Goal: Task Accomplishment & Management: Manage account settings

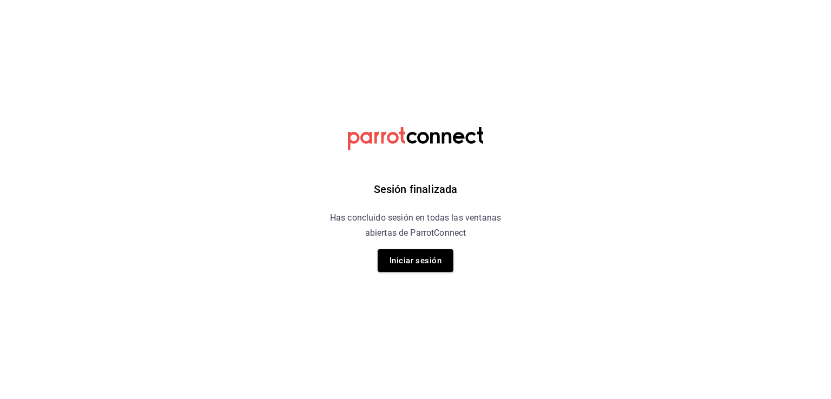
click at [413, 251] on button "Iniciar sesión" at bounding box center [415, 260] width 76 height 23
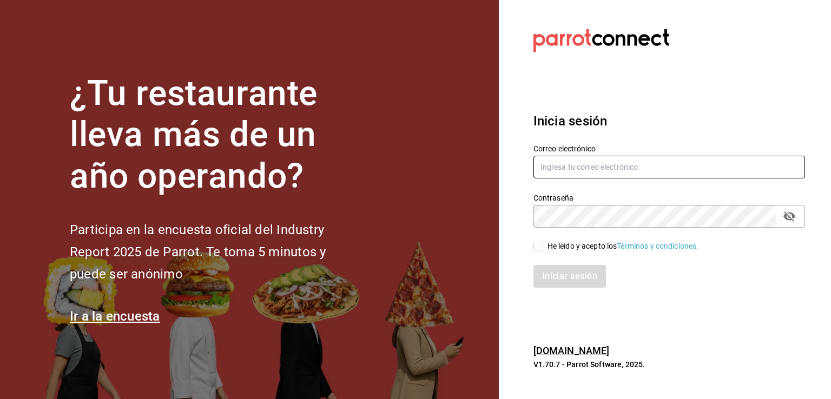
type input "multiuser@pickup.com"
click at [532, 245] on div "He leído y acepto los Términos y condiciones." at bounding box center [662, 240] width 284 height 25
click at [537, 250] on input "He leído y acepto los Términos y condiciones." at bounding box center [538, 247] width 10 height 10
checkbox input "true"
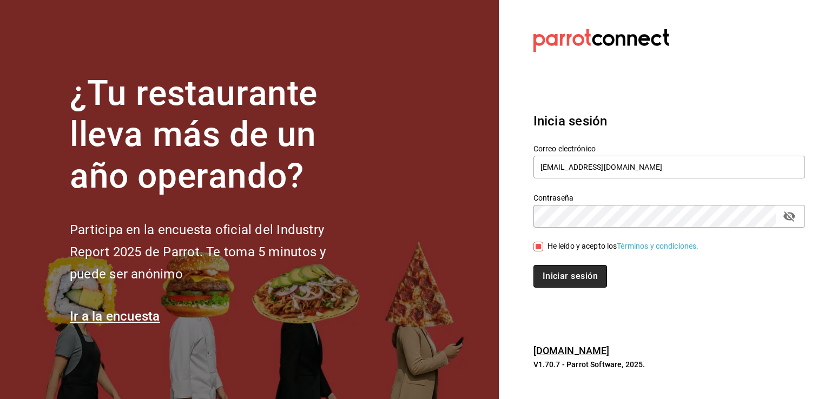
click at [552, 276] on button "Iniciar sesión" at bounding box center [570, 276] width 74 height 23
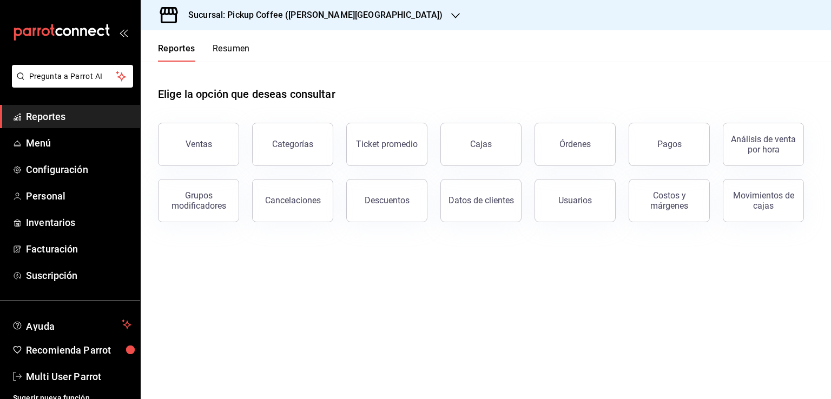
click at [236, 46] on button "Resumen" at bounding box center [230, 52] width 37 height 18
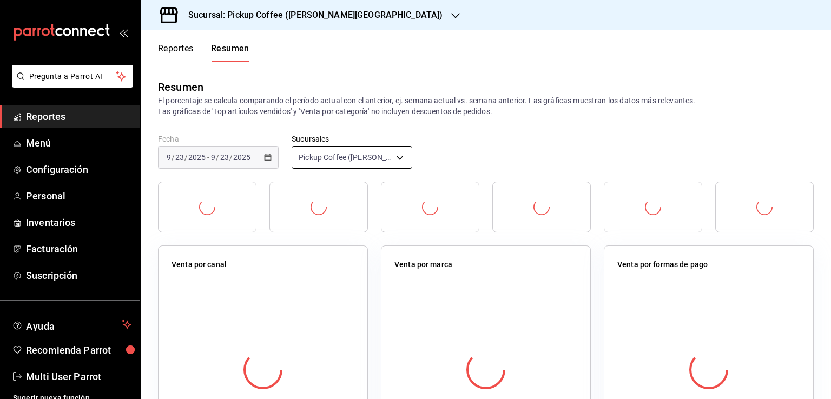
click at [393, 156] on body "Pregunta a Parrot AI Reportes Menú Configuración Personal Inventarios Facturaci…" at bounding box center [415, 199] width 831 height 399
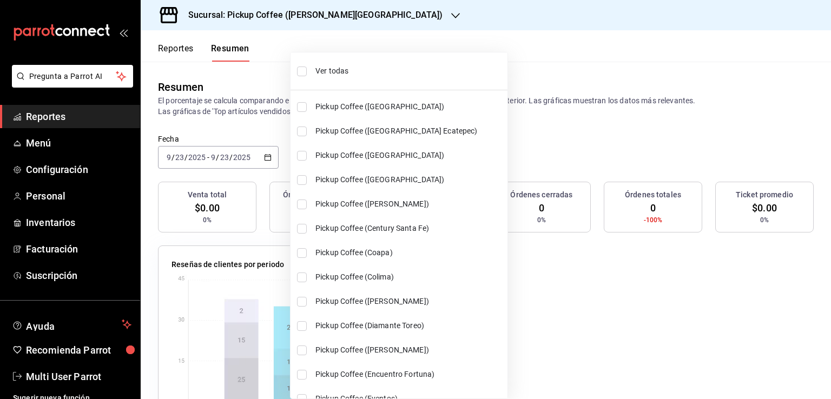
click at [340, 76] on span "Ver todas" at bounding box center [409, 70] width 188 height 11
type input "[object Object],[object Object],[object Object],[object Object],[object Object]…"
checkbox input "true"
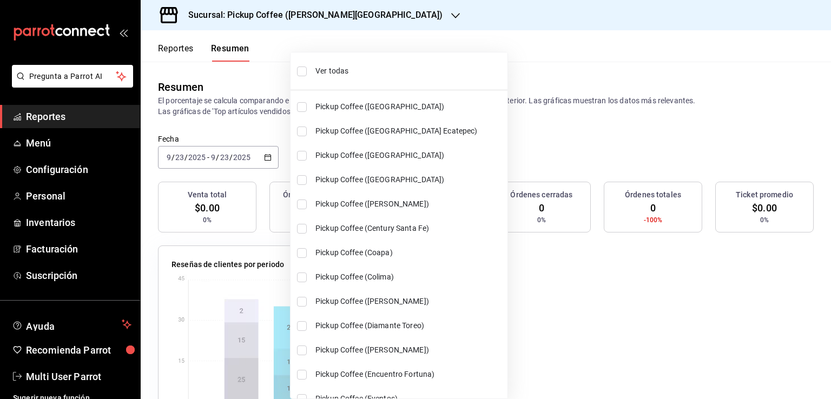
checkbox input "true"
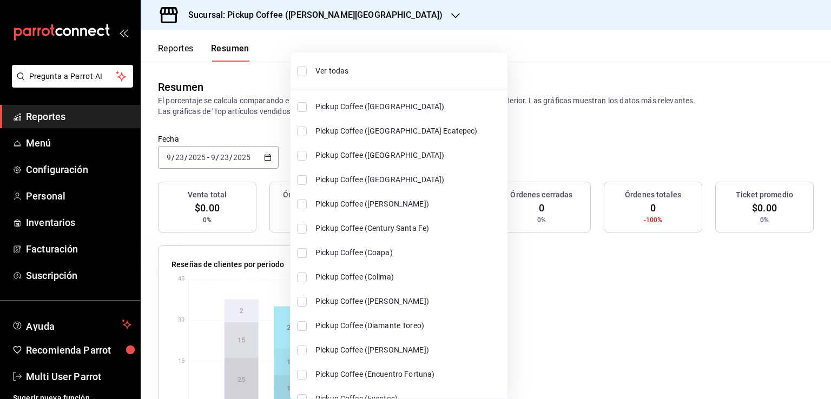
checkbox input "true"
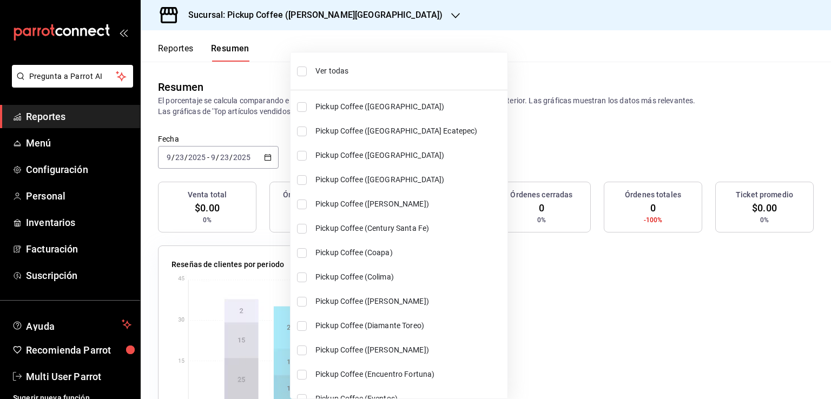
checkbox input "true"
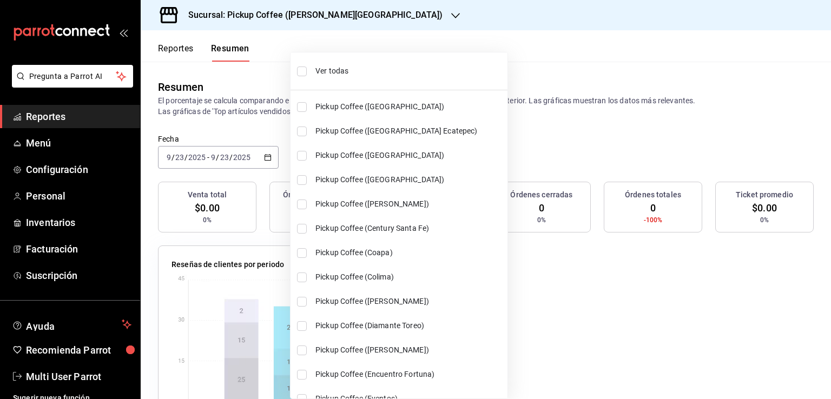
checkbox input "true"
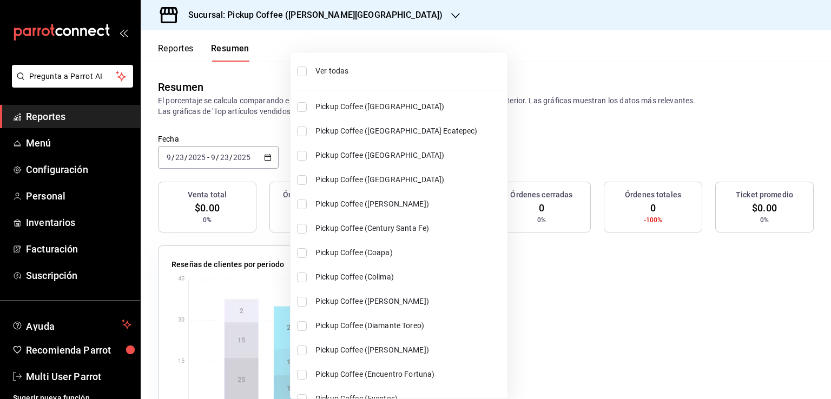
checkbox input "true"
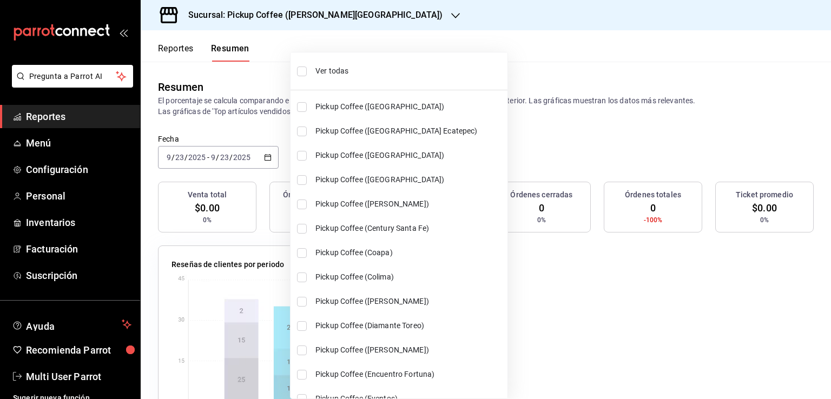
checkbox input "true"
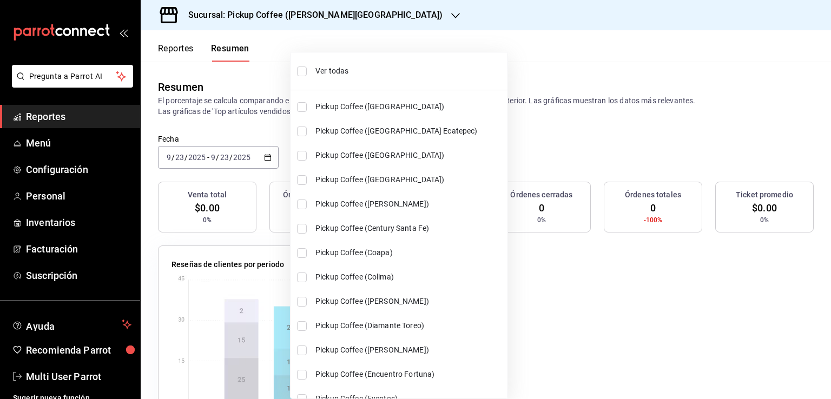
checkbox input "true"
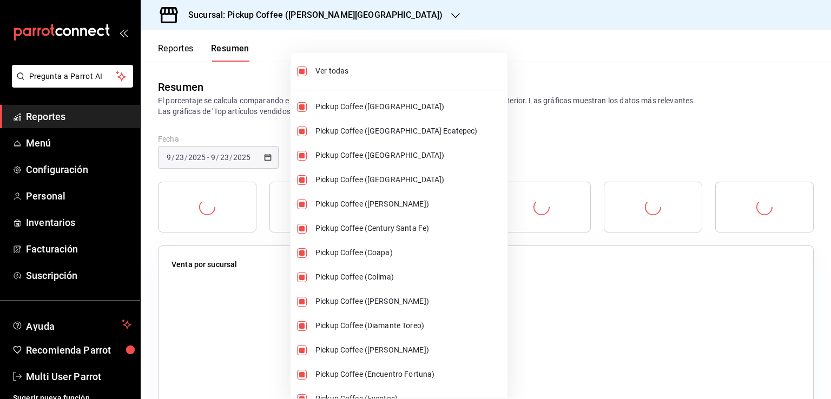
click at [543, 74] on div at bounding box center [415, 199] width 831 height 399
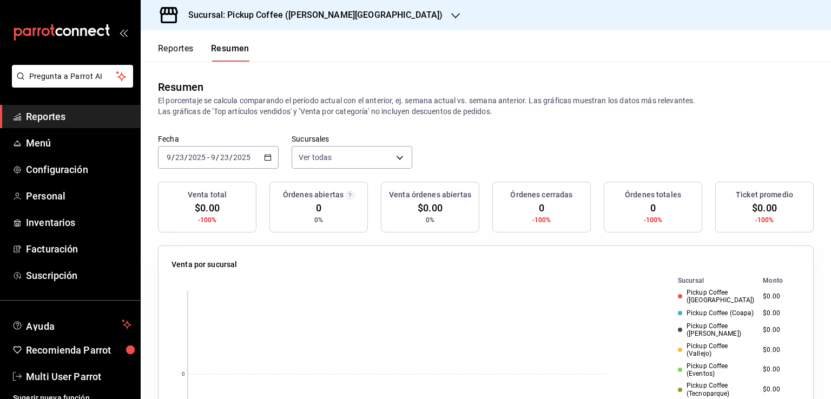
click at [270, 158] on icon "button" at bounding box center [268, 158] width 8 height 8
click at [211, 212] on span "Ayer" at bounding box center [209, 214] width 84 height 11
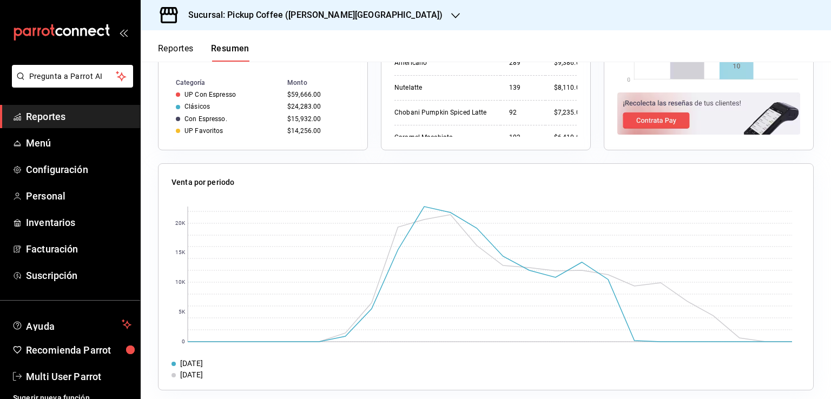
scroll to position [811, 0]
